Goal: Task Accomplishment & Management: Use online tool/utility

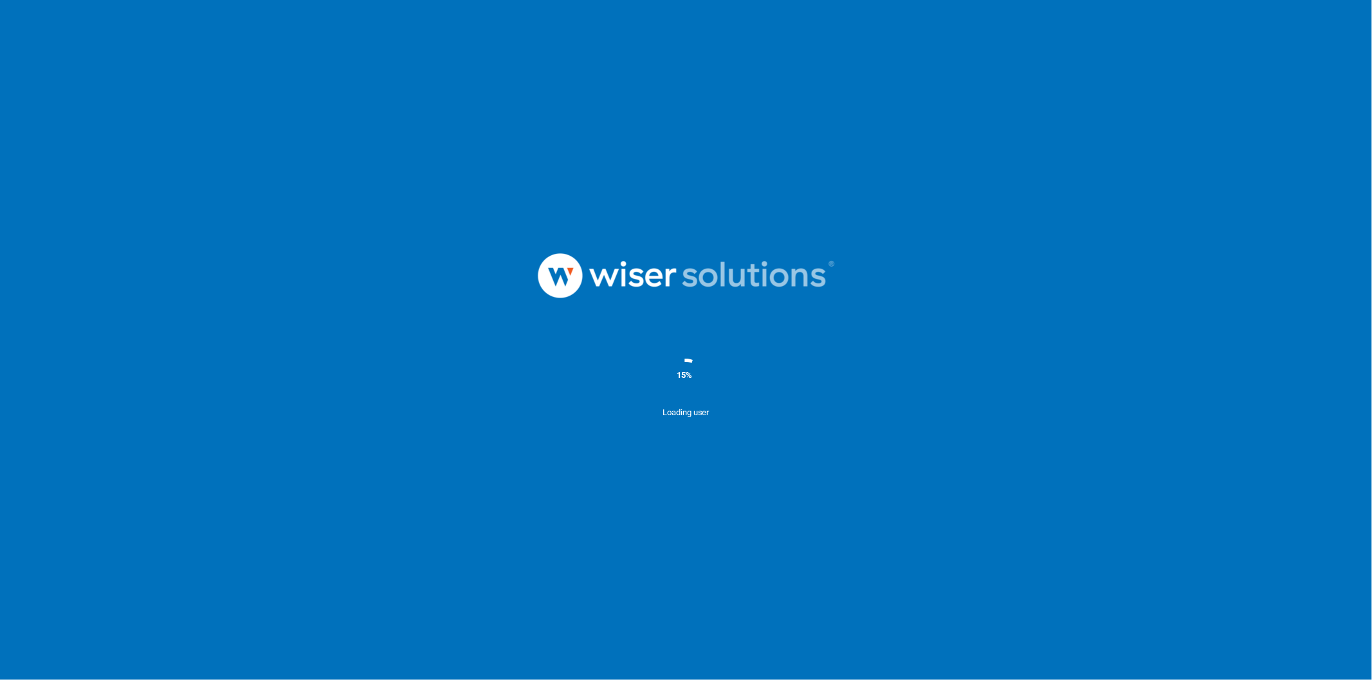
scroll to position [2096, 0]
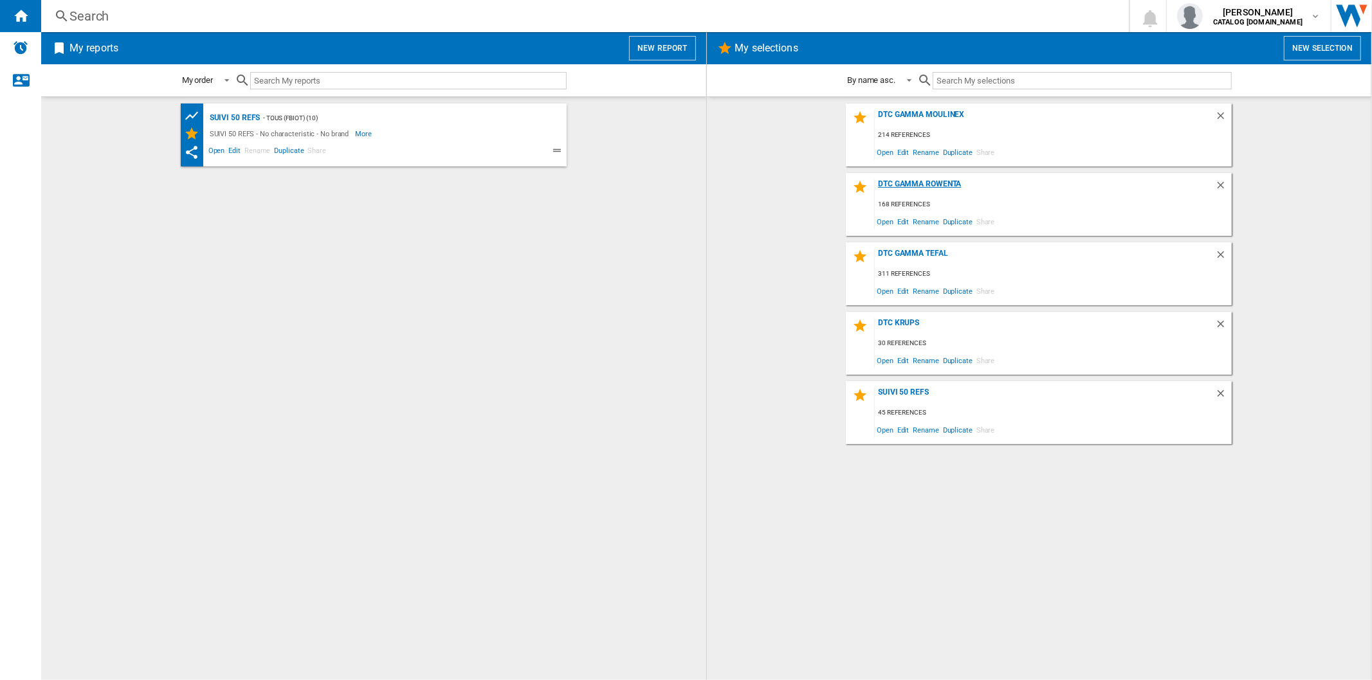
click at [893, 184] on div "DTC Gamma Rowenta" at bounding box center [1045, 187] width 340 height 17
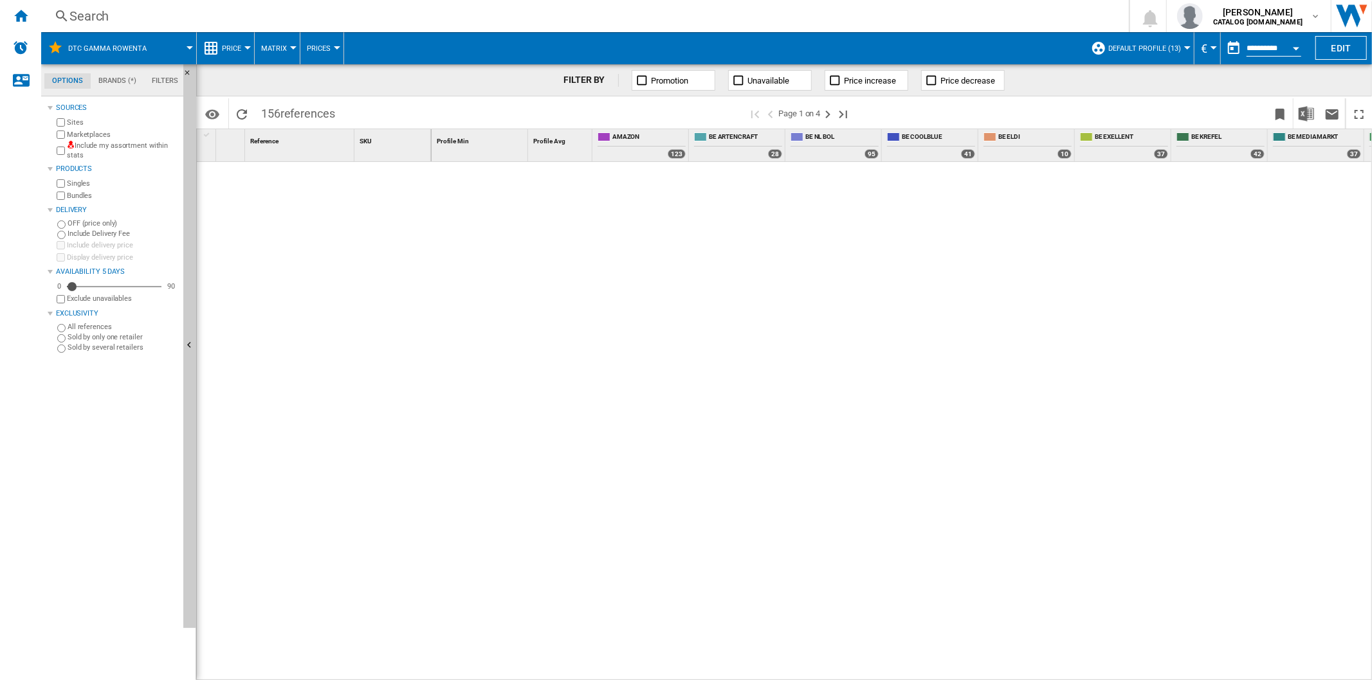
click at [1128, 30] on div "Search Search 0 [PERSON_NAME] CATALOG [DOMAIN_NAME] CATALOG [DOMAIN_NAME] My se…" at bounding box center [706, 16] width 1331 height 32
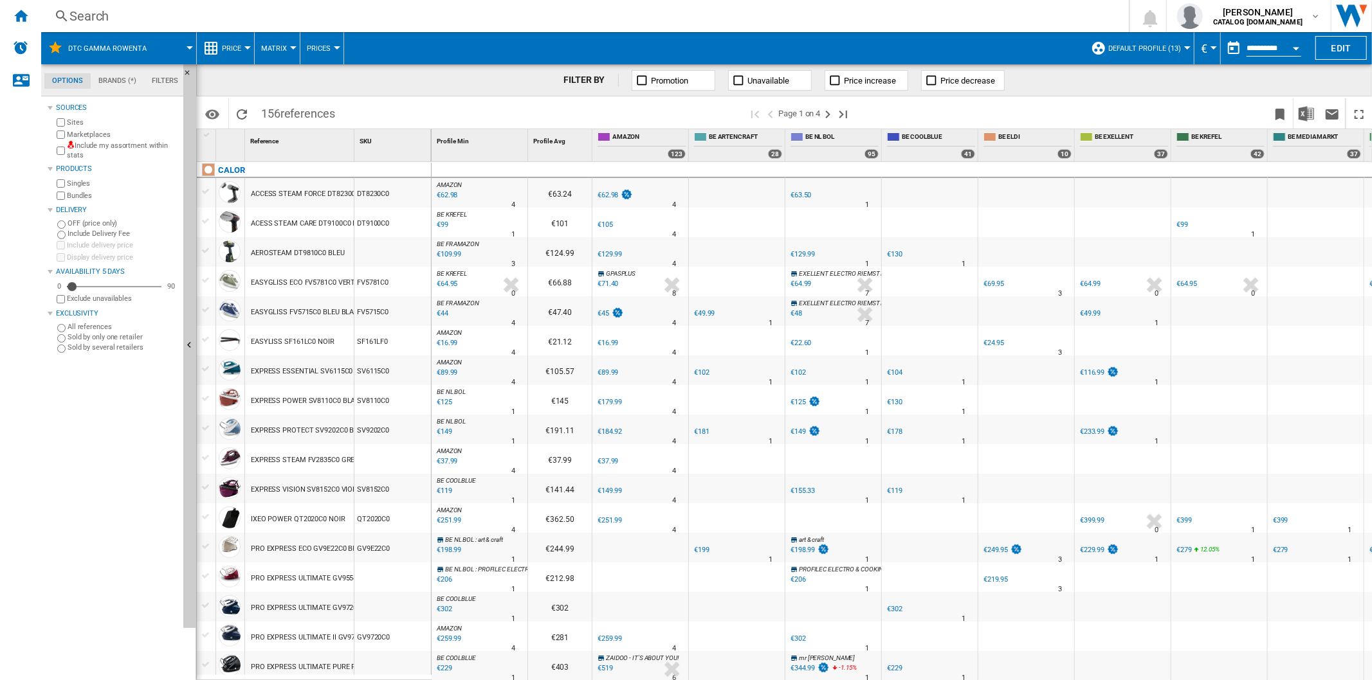
click at [1128, 42] on button "Default profile (13)" at bounding box center [1147, 48] width 79 height 32
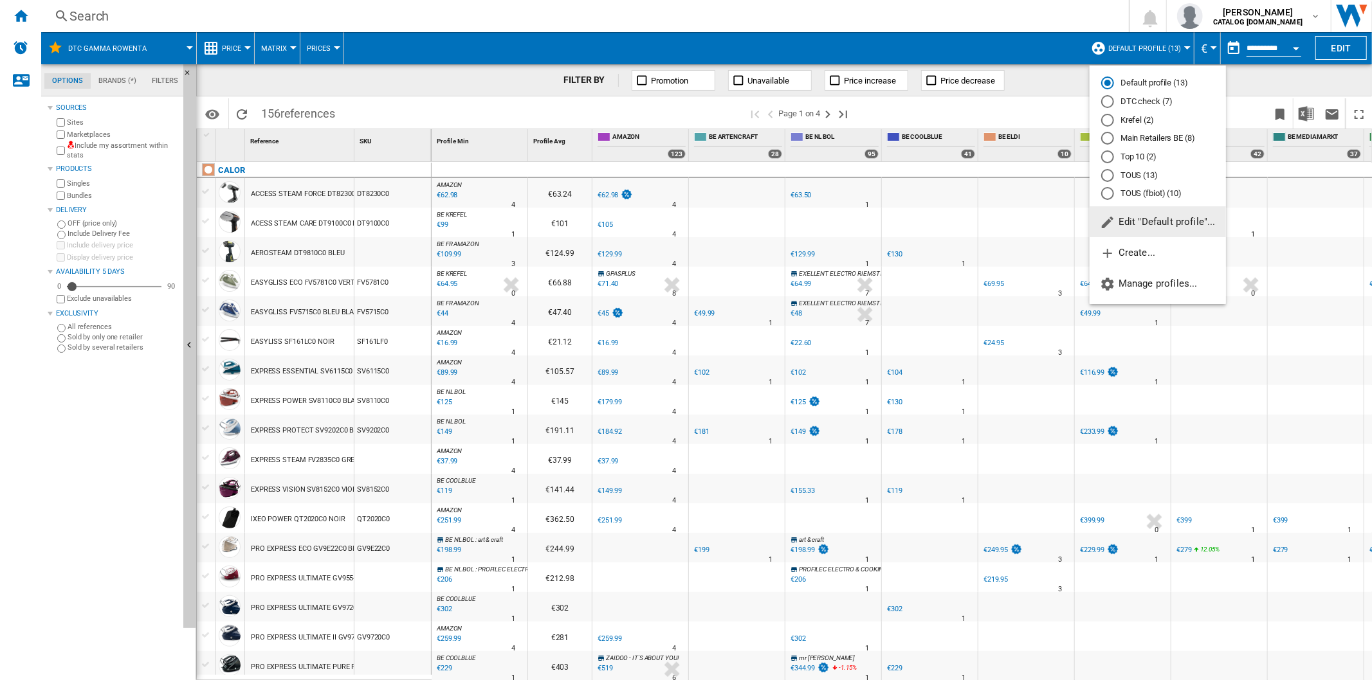
click at [1107, 103] on div "DTC check (7)" at bounding box center [1107, 101] width 13 height 13
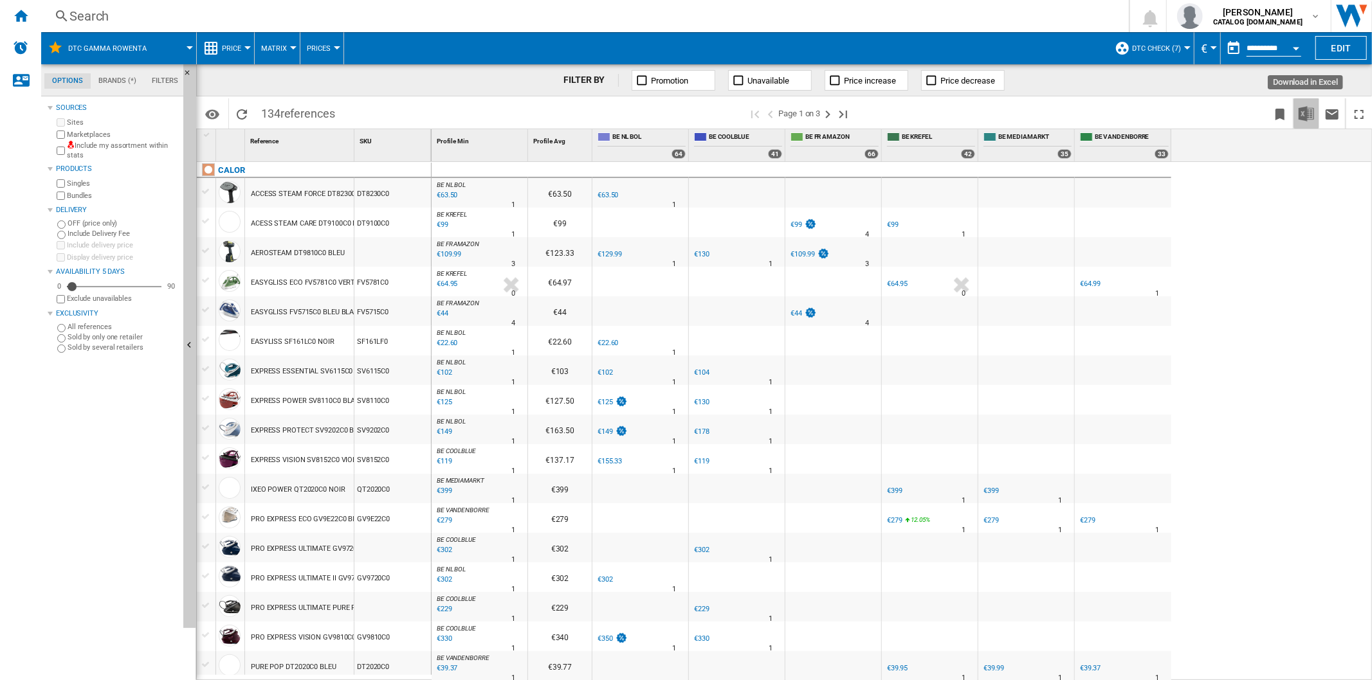
click at [1300, 111] on img "Download in Excel" at bounding box center [1305, 113] width 15 height 15
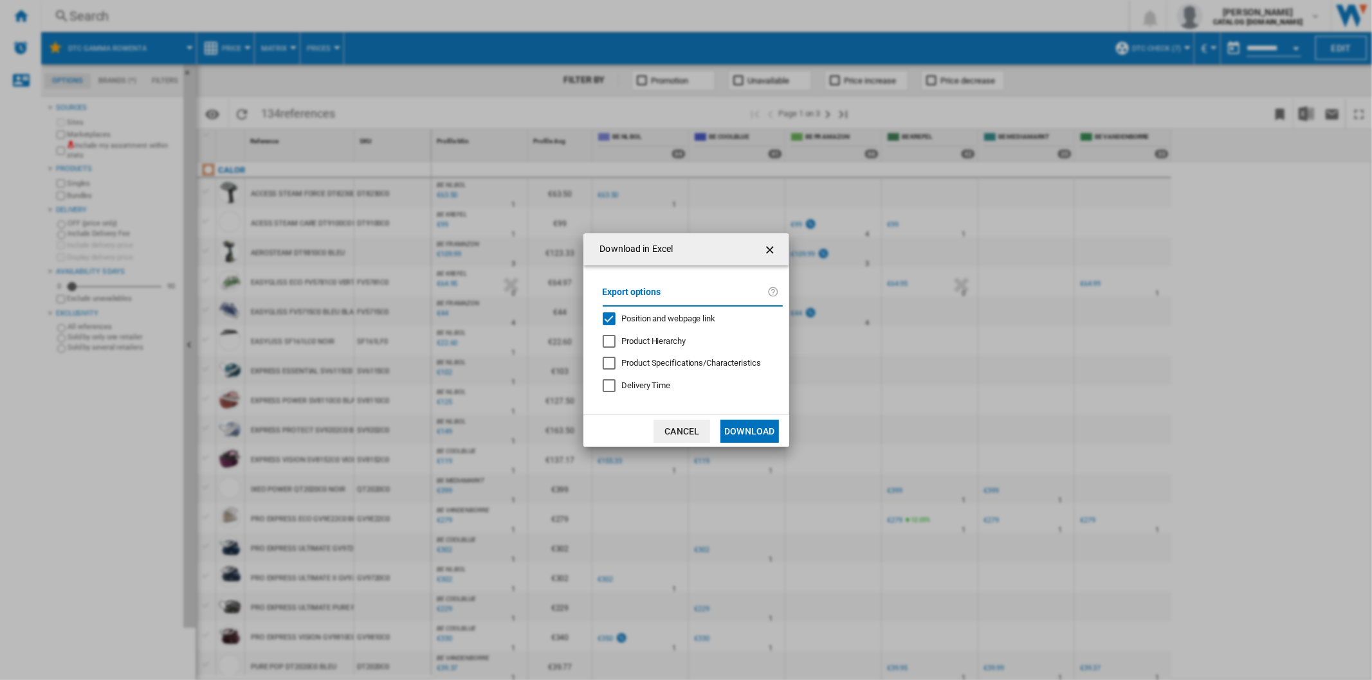
click at [614, 318] on div "Position and webpage link" at bounding box center [609, 319] width 13 height 13
click at [752, 428] on button "Download" at bounding box center [749, 431] width 58 height 23
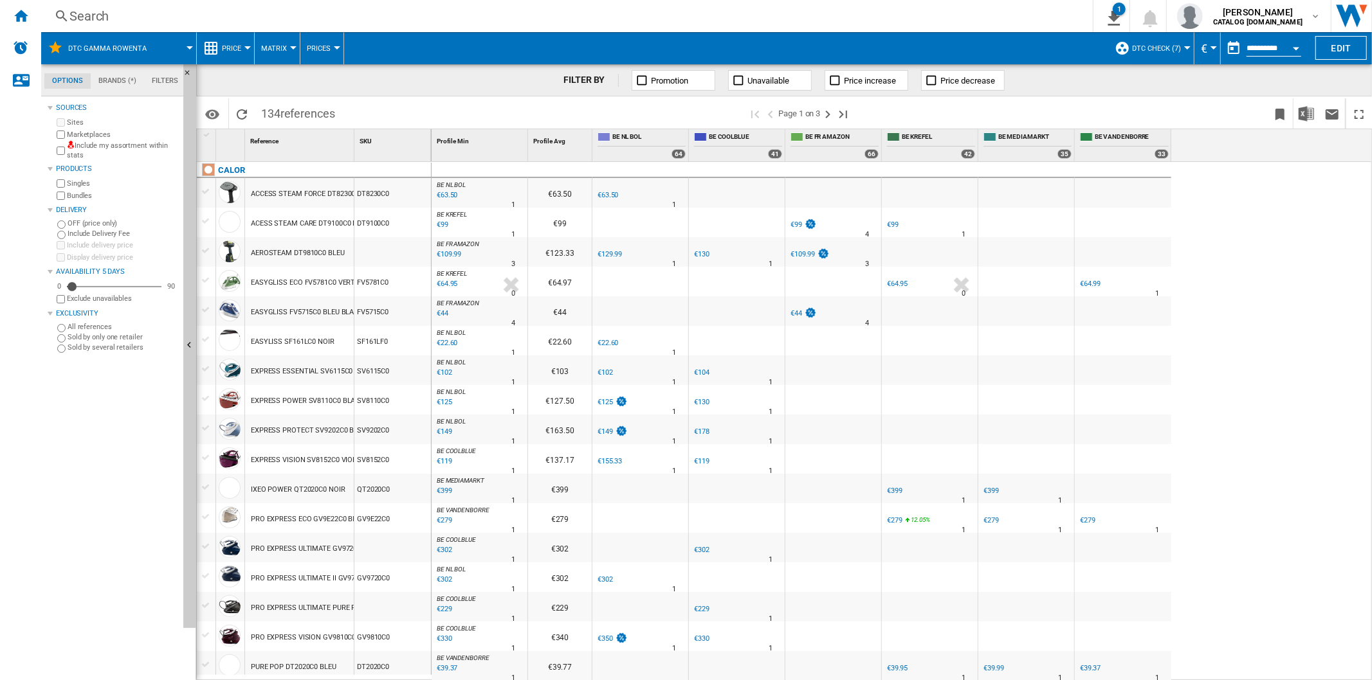
click at [76, 10] on div "Search" at bounding box center [564, 16] width 990 height 18
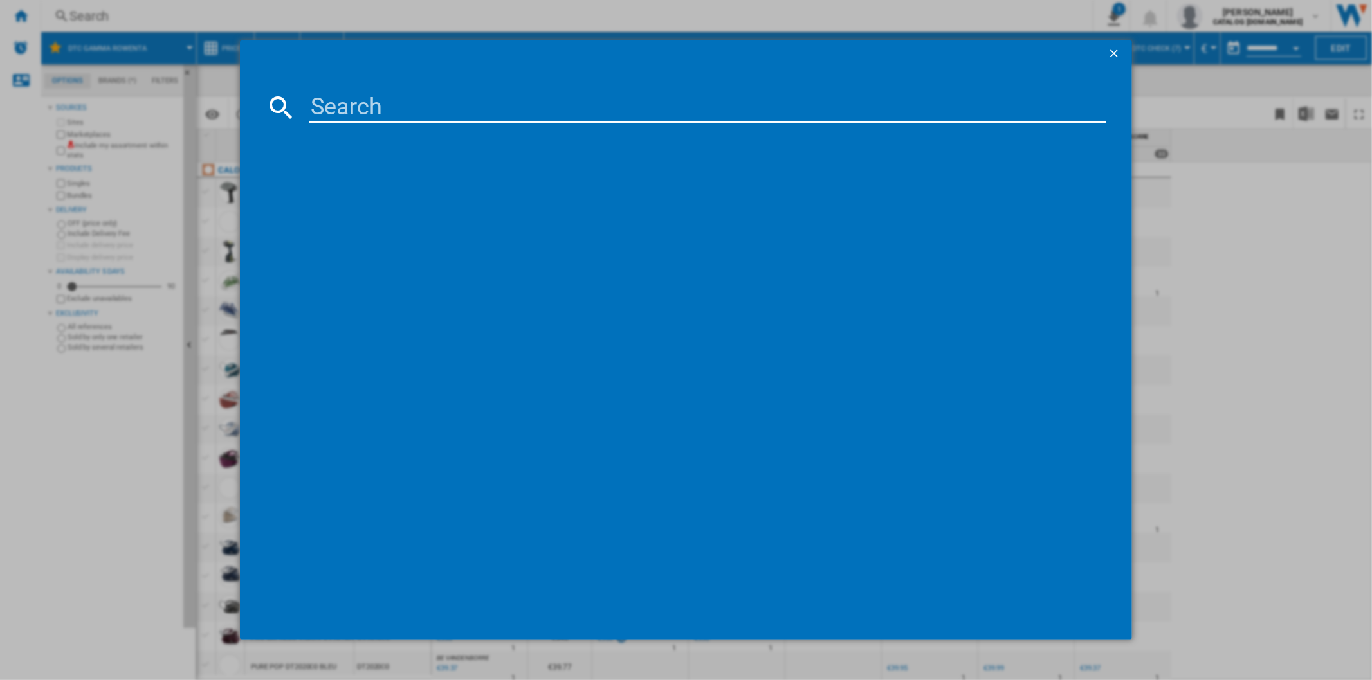
click at [399, 100] on input at bounding box center [707, 107] width 796 height 31
type input "RH9AD1"
click at [390, 190] on div "ROWENTA XFORCE FLEX 1360 RH9AD1WO AQUA" at bounding box center [694, 191] width 783 height 13
